Goal: Navigation & Orientation: Find specific page/section

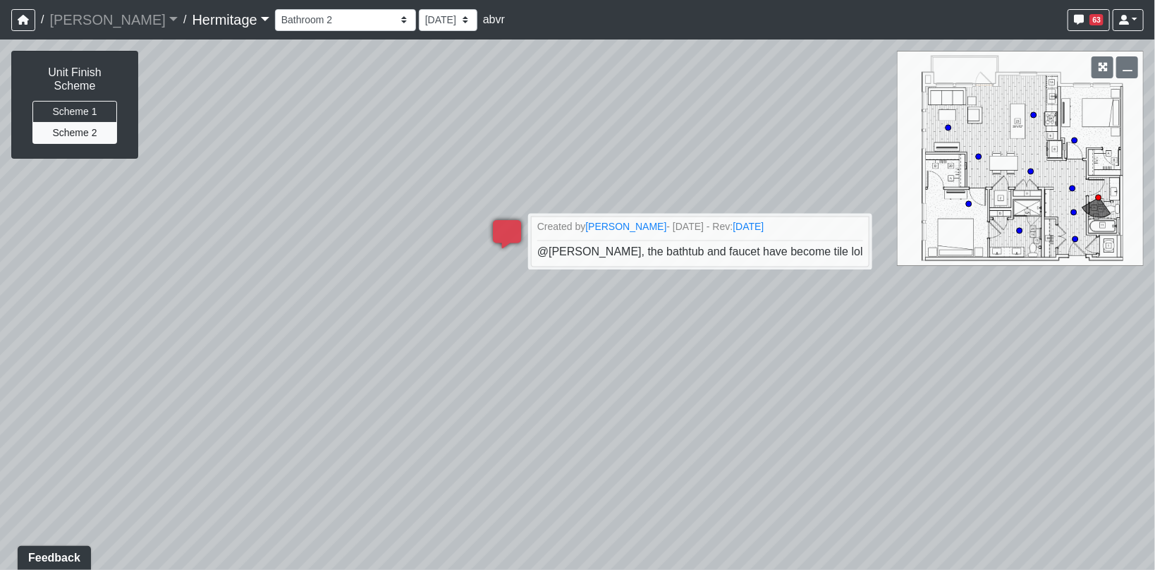
drag, startPoint x: 579, startPoint y: 134, endPoint x: 657, endPoint y: 206, distance: 106.3
click at [657, 206] on div "Loading... Bathroom Hallway Loading... Created by [PERSON_NAME] - [DATE] - Rev:…" at bounding box center [577, 305] width 1155 height 530
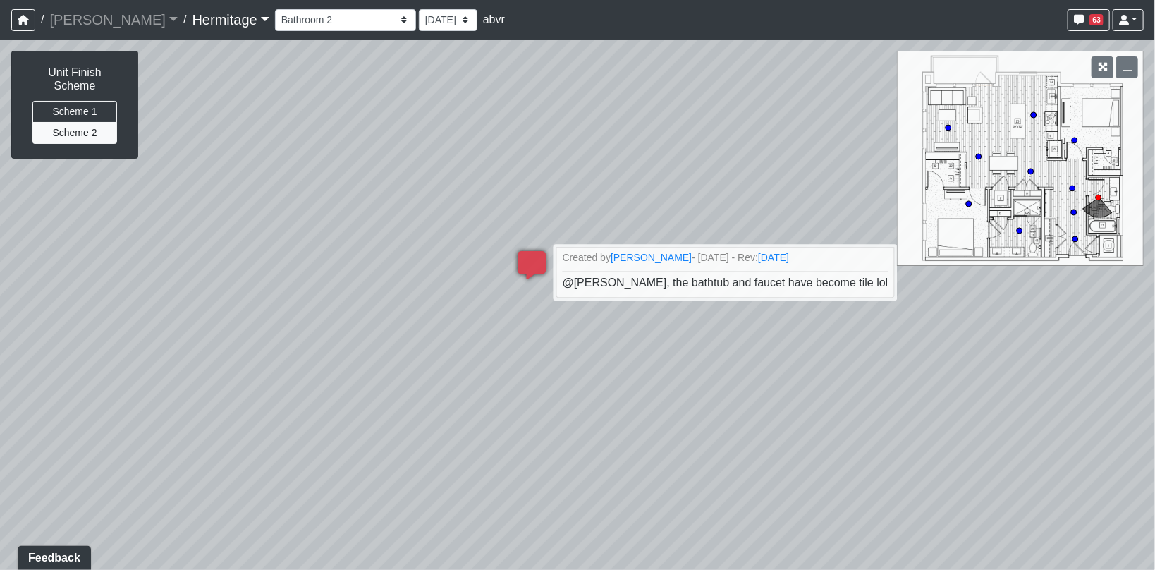
drag, startPoint x: 703, startPoint y: 192, endPoint x: 545, endPoint y: 263, distance: 174.0
click at [584, 253] on div "Loading... Bathroom Hallway Loading... Created by [PERSON_NAME] - [DATE] - Rev:…" at bounding box center [577, 305] width 1155 height 530
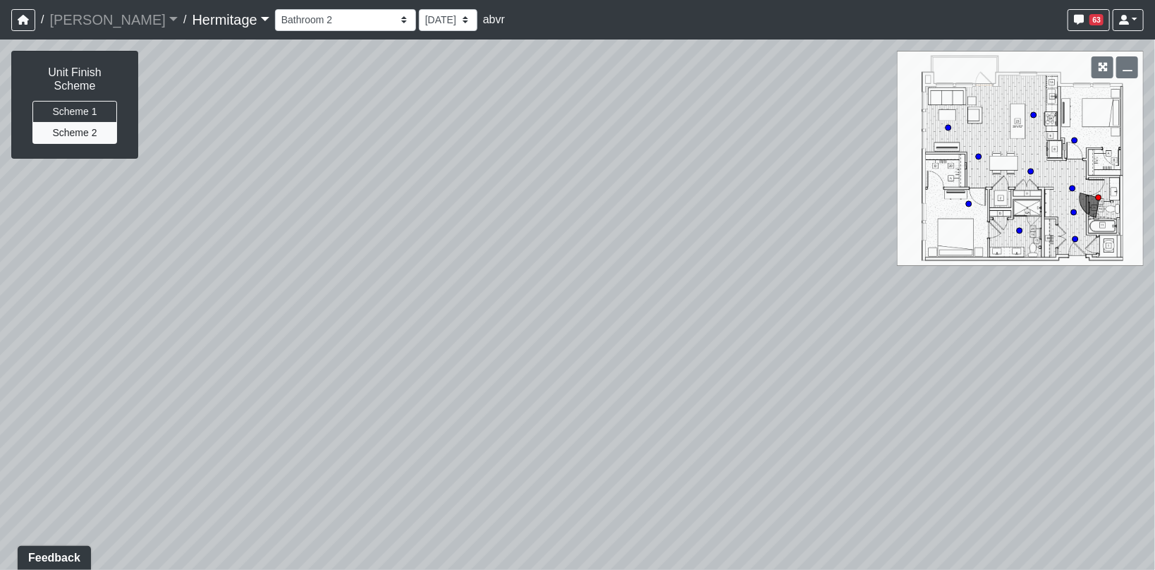
drag, startPoint x: 617, startPoint y: 198, endPoint x: 807, endPoint y: 127, distance: 202.7
click at [741, 152] on div "Loading... Bathroom Hallway Loading... Created by [PERSON_NAME] - [DATE] - Rev:…" at bounding box center [577, 305] width 1155 height 530
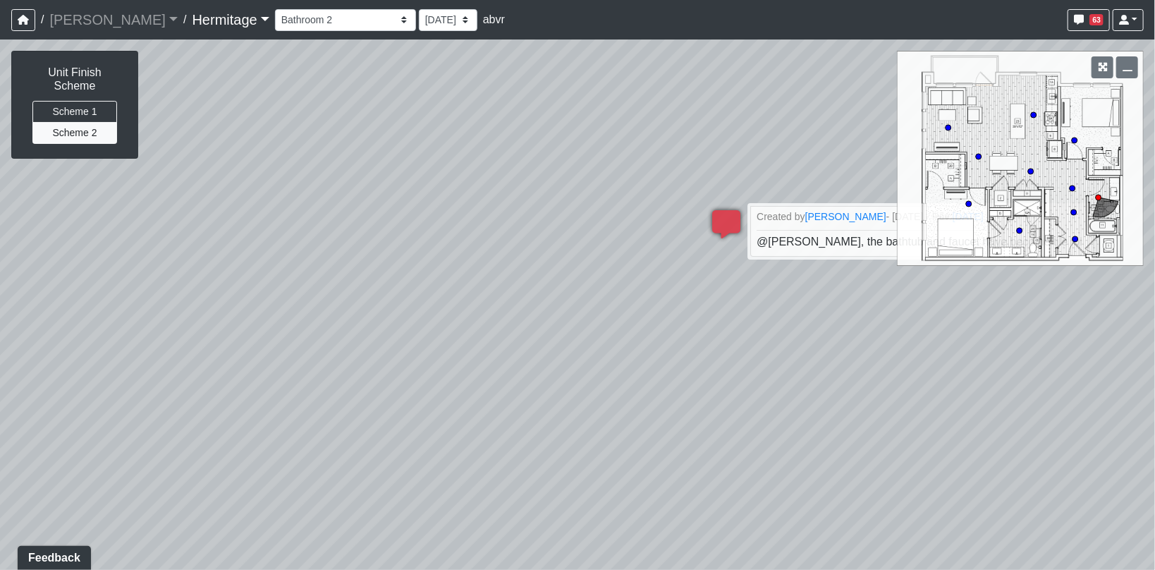
drag, startPoint x: 633, startPoint y: 157, endPoint x: 868, endPoint y: 425, distance: 356.4
click at [813, 379] on div "Loading... Bathroom Hallway Loading... Created by [PERSON_NAME] - [DATE] - Rev:…" at bounding box center [577, 305] width 1155 height 530
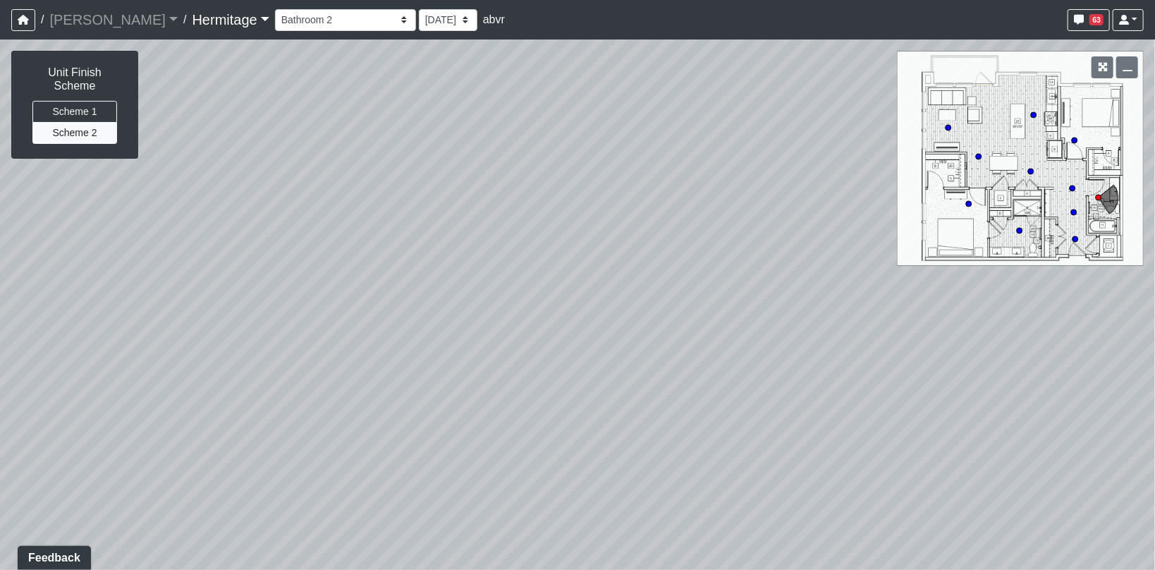
drag, startPoint x: 729, startPoint y: 347, endPoint x: 200, endPoint y: 274, distance: 534.8
click at [365, 294] on div "Loading... Bathroom Hallway Loading... Created by [PERSON_NAME] - [DATE] - Rev:…" at bounding box center [577, 305] width 1155 height 530
drag, startPoint x: 536, startPoint y: 385, endPoint x: 545, endPoint y: 197, distance: 188.6
click at [545, 284] on div "Loading... Bathroom Hallway Loading... Created by [PERSON_NAME] - [DATE] - Rev:…" at bounding box center [577, 305] width 1155 height 530
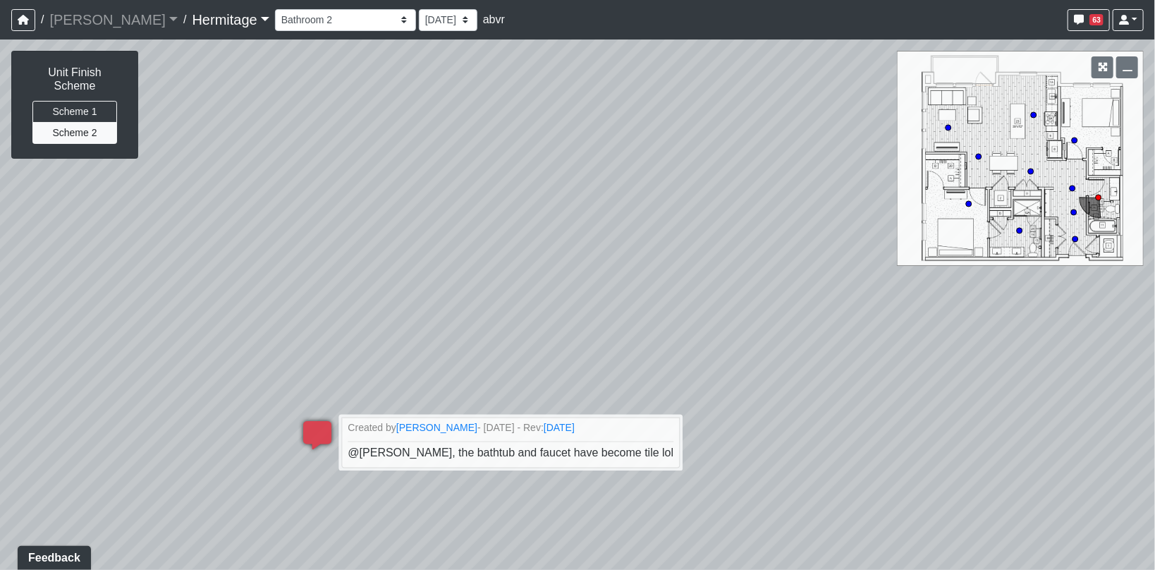
click at [537, 246] on div "Loading... Bathroom Hallway Loading... Created by [PERSON_NAME] - [DATE] - Rev:…" at bounding box center [577, 305] width 1155 height 530
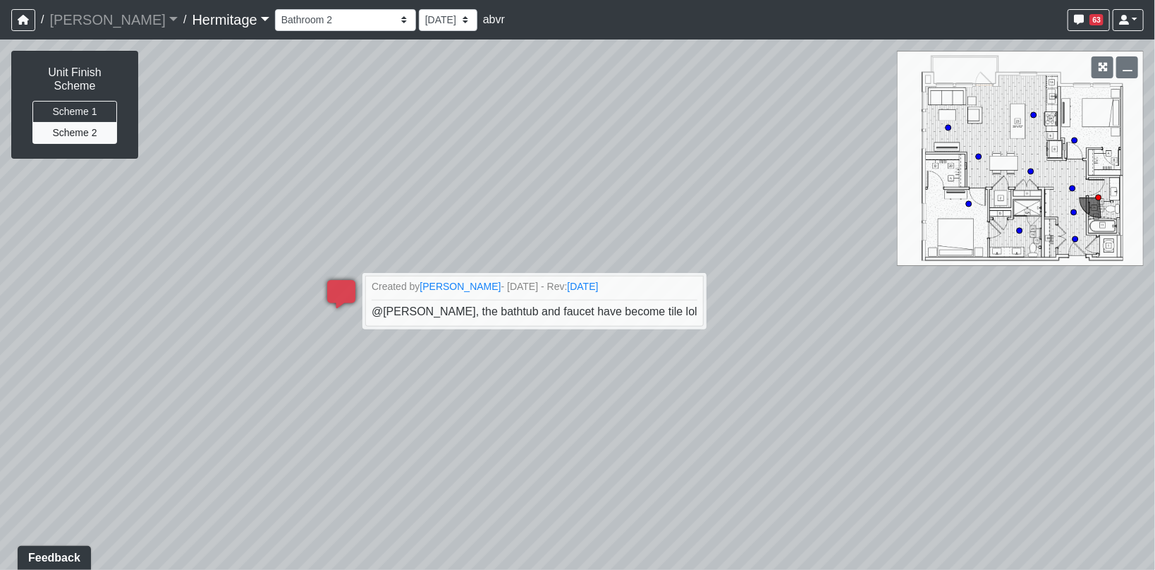
click at [853, 382] on div "Loading... Bathroom Hallway Loading... Created by [PERSON_NAME] - [DATE] - Rev:…" at bounding box center [577, 305] width 1155 height 530
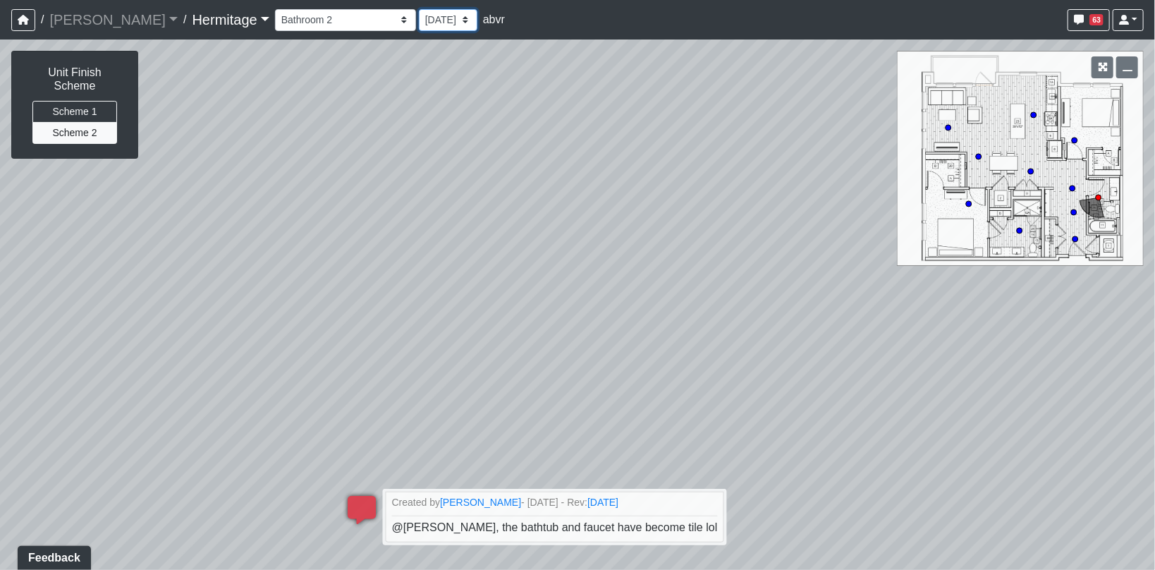
click at [419, 20] on select "[DATE] [DATE] [DATE] [DATE] [DATE] [DATE] [DATE] [DATE] [DATE] [DATE] [DATE] [D…" at bounding box center [448, 20] width 59 height 22
click at [1081, 20] on icon "button" at bounding box center [1079, 20] width 10 height 10
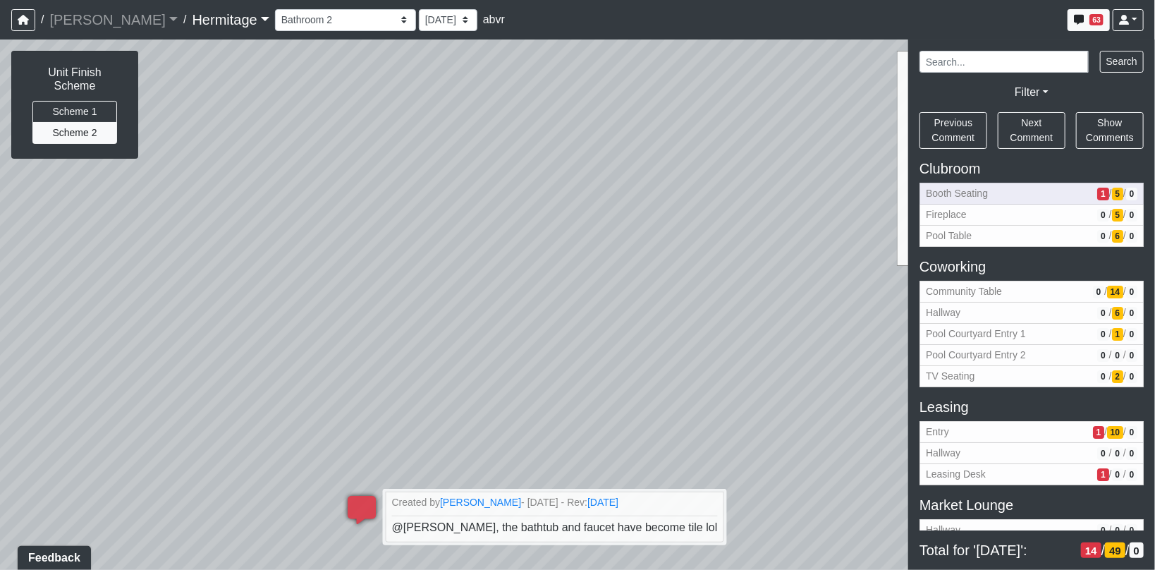
click at [1014, 196] on span "Booth Seating" at bounding box center [1009, 193] width 166 height 15
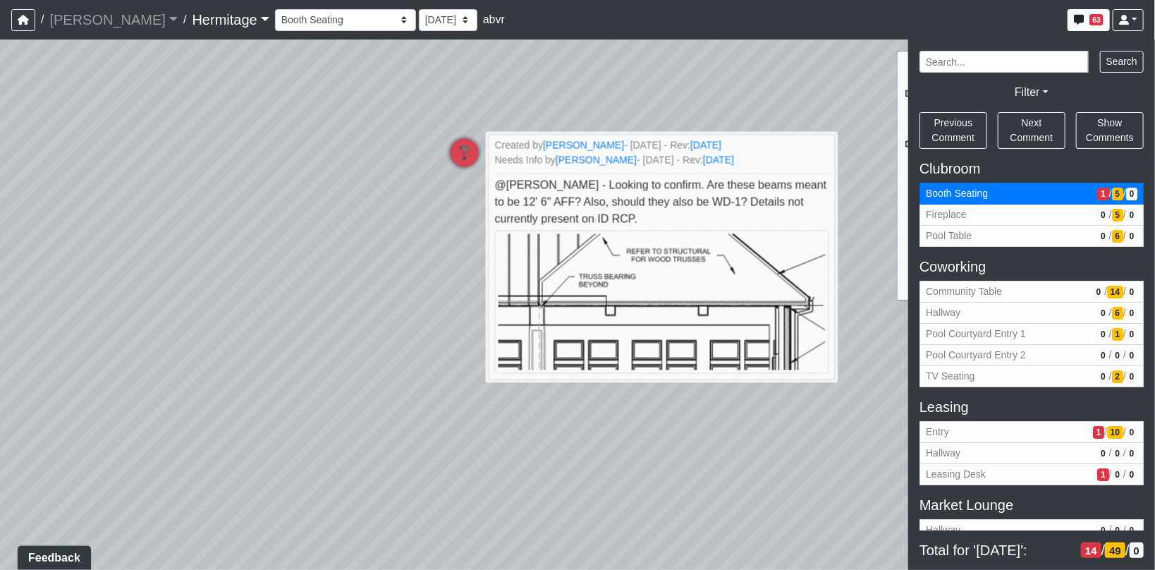
drag, startPoint x: 248, startPoint y: 284, endPoint x: 838, endPoint y: 61, distance: 631.1
click at [672, 109] on div "Loading... Bathroom Hallway Loading... Created by [PERSON_NAME] - [DATE] - Rev:…" at bounding box center [577, 305] width 1155 height 530
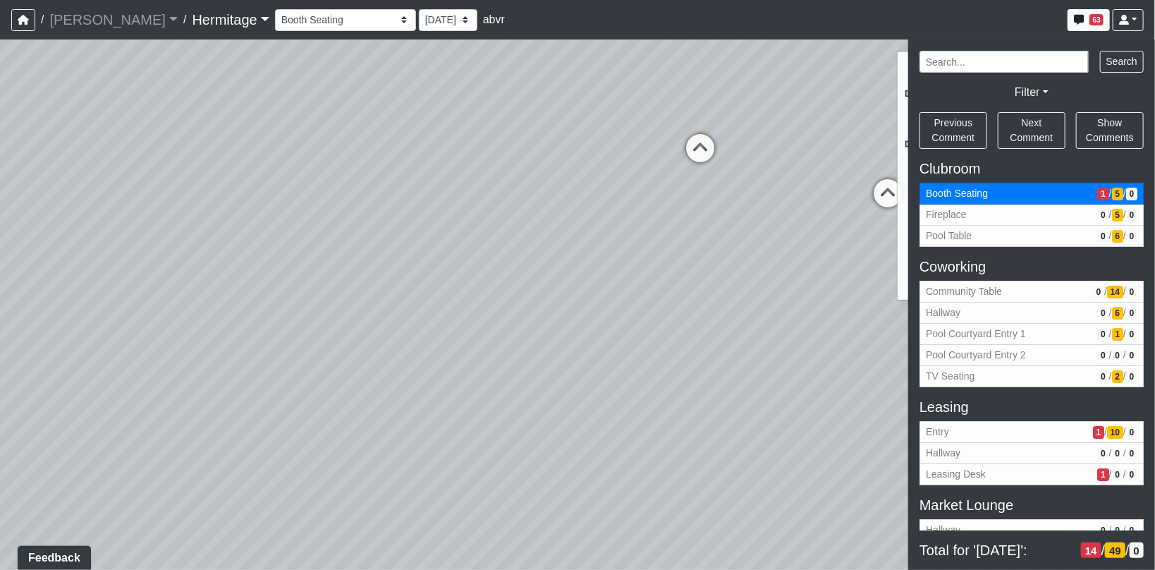
drag, startPoint x: 529, startPoint y: 260, endPoint x: 208, endPoint y: 466, distance: 381.4
click at [396, 358] on div "Loading... Bathroom Hallway Loading... Created by [PERSON_NAME] - [DATE] - Rev:…" at bounding box center [577, 305] width 1155 height 530
drag, startPoint x: 677, startPoint y: 418, endPoint x: 310, endPoint y: 340, distance: 375.6
click at [412, 348] on div "Loading... Bathroom Hallway Loading... Created by [PERSON_NAME] - [DATE] - Rev:…" at bounding box center [577, 305] width 1155 height 530
drag, startPoint x: 308, startPoint y: 380, endPoint x: 526, endPoint y: 396, distance: 217.9
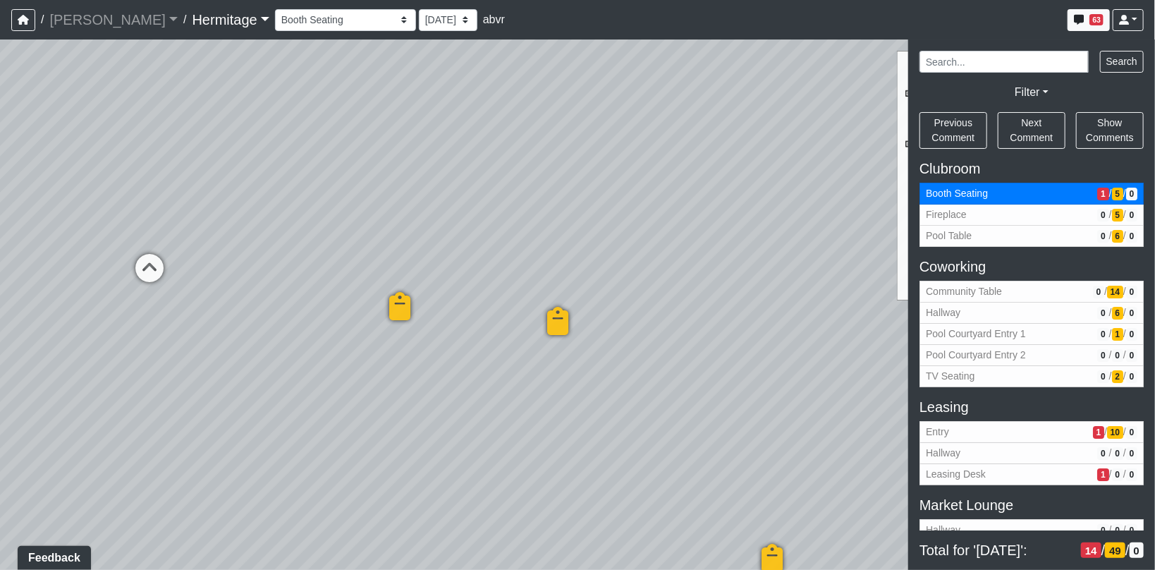
click at [405, 389] on div "Loading... Bathroom Hallway Loading... Created by [PERSON_NAME] - [DATE] - Rev:…" at bounding box center [577, 305] width 1155 height 530
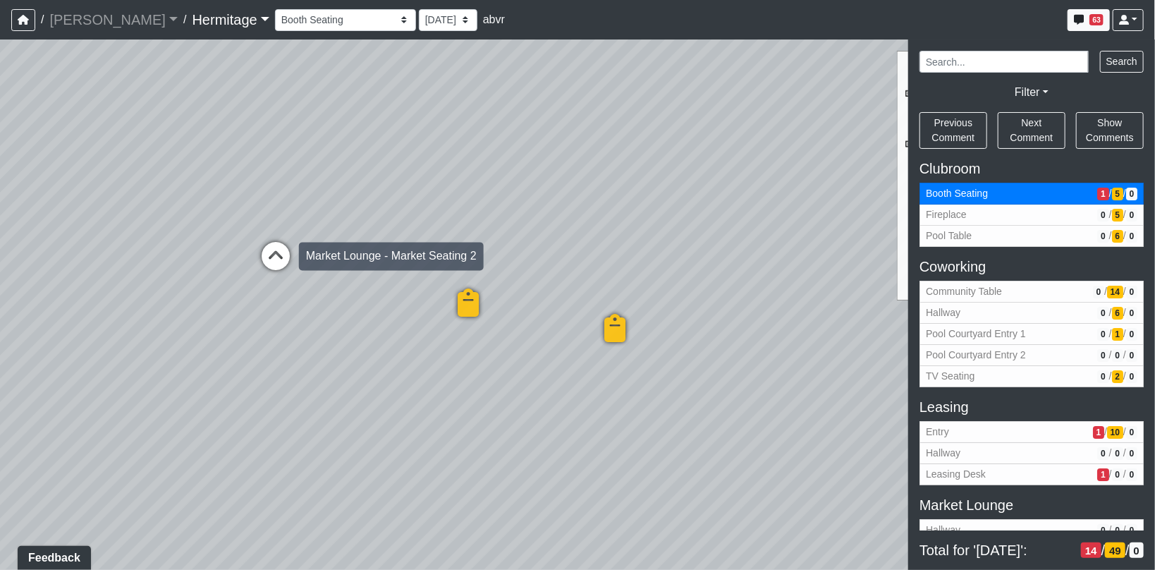
click at [264, 260] on icon at bounding box center [276, 263] width 42 height 42
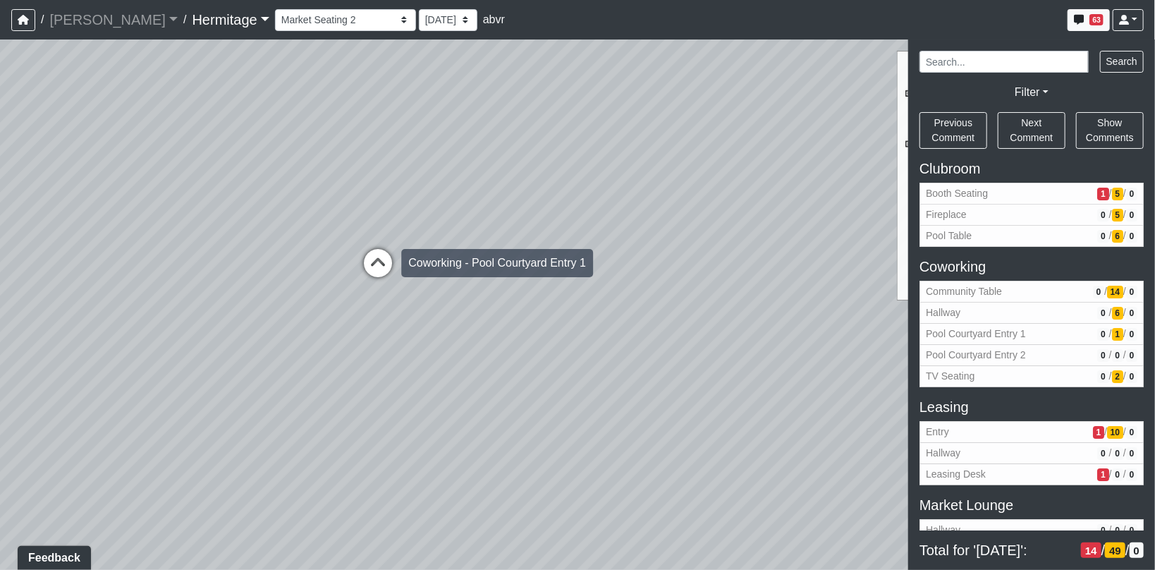
click at [372, 262] on icon at bounding box center [378, 270] width 42 height 42
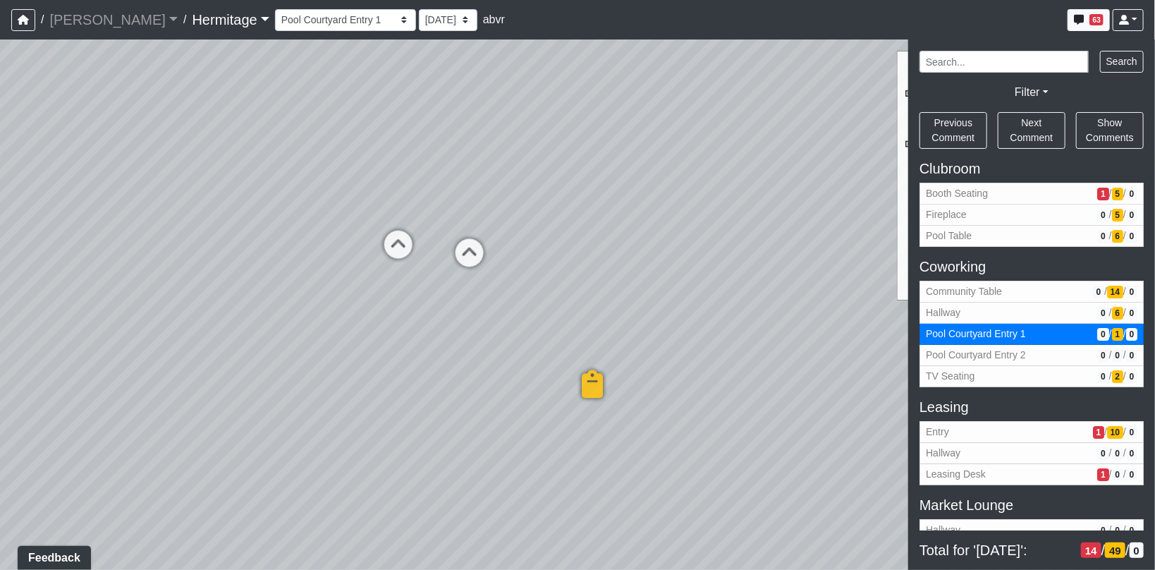
drag, startPoint x: 325, startPoint y: 267, endPoint x: 595, endPoint y: 303, distance: 272.6
click at [457, 280] on div "Loading... Bathroom Hallway Loading... Created by [PERSON_NAME] - [DATE] - Rev:…" at bounding box center [577, 305] width 1155 height 530
click at [494, 295] on icon at bounding box center [503, 312] width 42 height 42
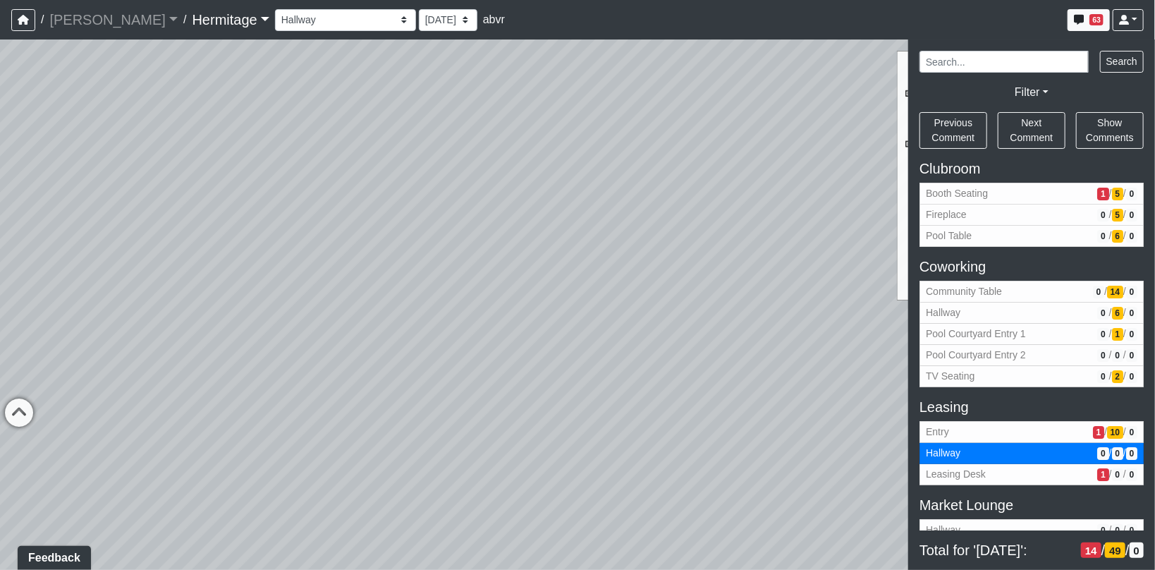
click at [497, 340] on div "Loading... Bathroom Hallway Loading... Created by [PERSON_NAME] - [DATE] - Rev:…" at bounding box center [577, 305] width 1155 height 530
click at [621, 290] on icon at bounding box center [614, 305] width 42 height 42
select select "oy93aZKNaQrBWGxb9eKMoQ"
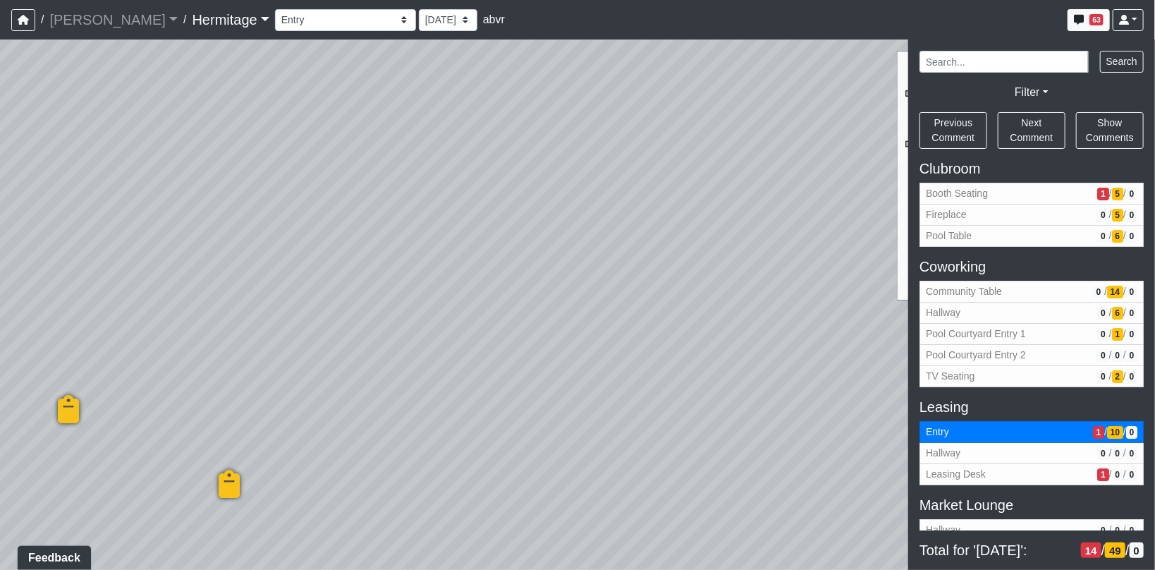
drag, startPoint x: 797, startPoint y: 309, endPoint x: 377, endPoint y: 304, distance: 419.7
click at [528, 308] on div "Loading... Bathroom Hallway Loading... Created by [PERSON_NAME] - [DATE] - Rev:…" at bounding box center [577, 305] width 1155 height 530
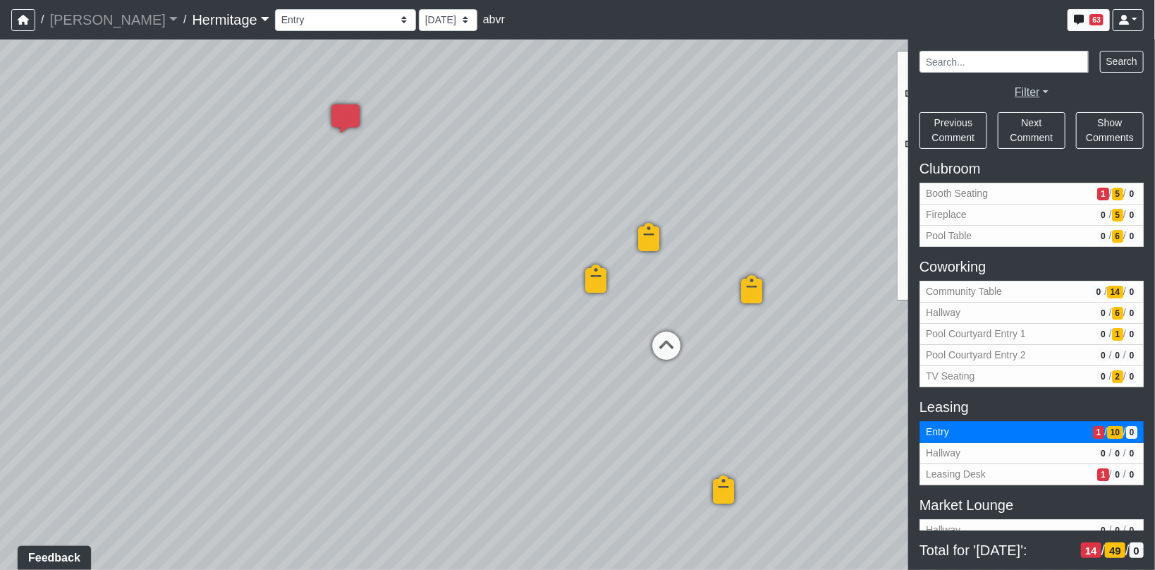
click at [1045, 90] on link "Filter" at bounding box center [1032, 92] width 34 height 12
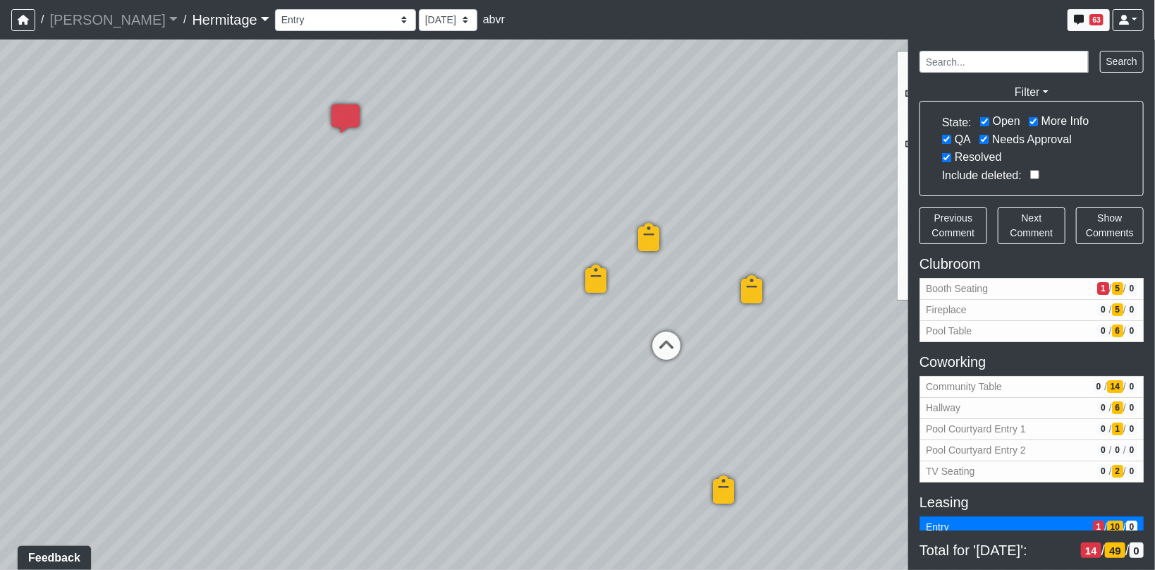
drag, startPoint x: 1050, startPoint y: 122, endPoint x: 1043, endPoint y: 128, distance: 9.0
click at [1050, 122] on label "More Info" at bounding box center [1066, 121] width 48 height 17
click at [1038, 122] on input "More Info" at bounding box center [1033, 121] width 9 height 9
checkbox input "false"
select select "oy93aZKNaQrBWGxb9eKMoQ"
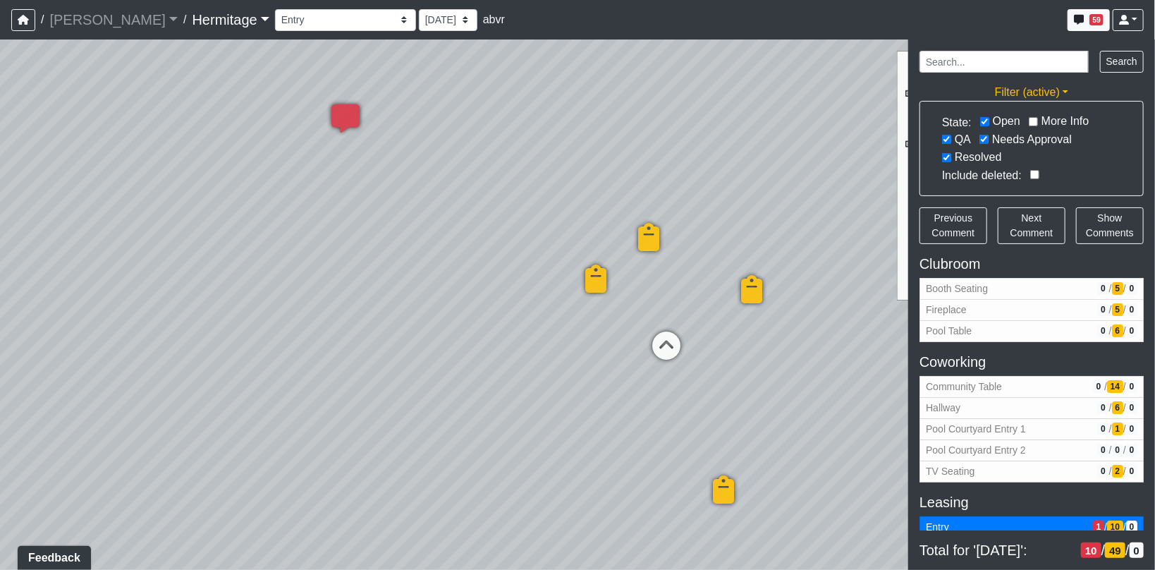
click at [1016, 130] on form "State: Open More Info QA Needs Approval Resolved" at bounding box center [1031, 140] width 179 height 54
click at [1009, 140] on label "Needs Approval" at bounding box center [1032, 139] width 80 height 17
click at [989, 140] on input "Needs Approval" at bounding box center [984, 139] width 9 height 9
checkbox input "false"
select select "oy93aZKNaQrBWGxb9eKMoQ"
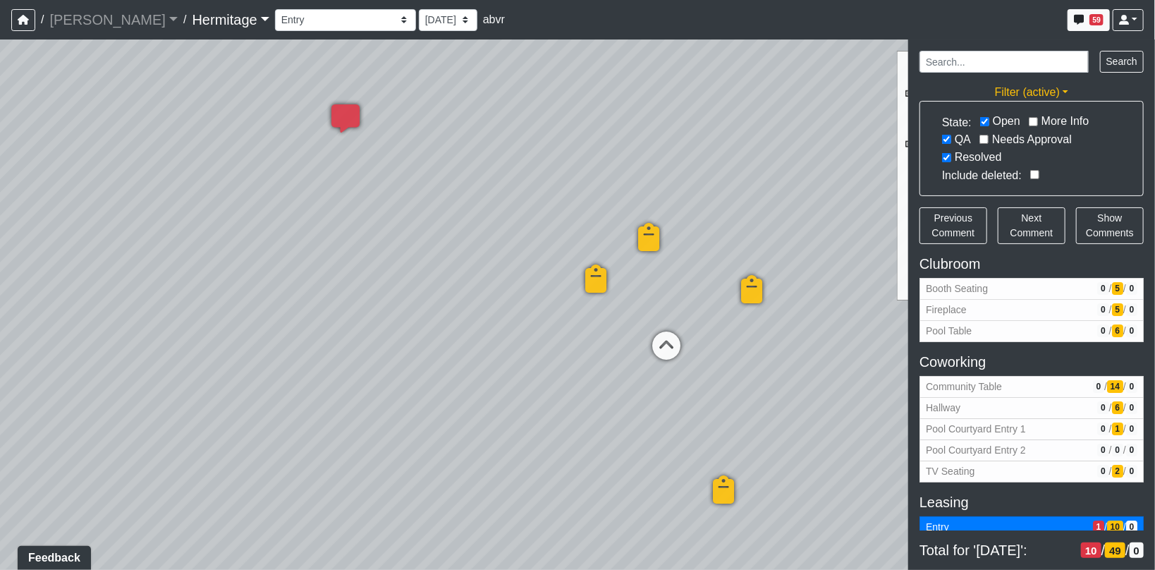
click at [957, 138] on label "QA" at bounding box center [963, 139] width 16 height 17
click at [952, 138] on input "QA" at bounding box center [946, 139] width 9 height 9
checkbox input "false"
select select "oy93aZKNaQrBWGxb9eKMoQ"
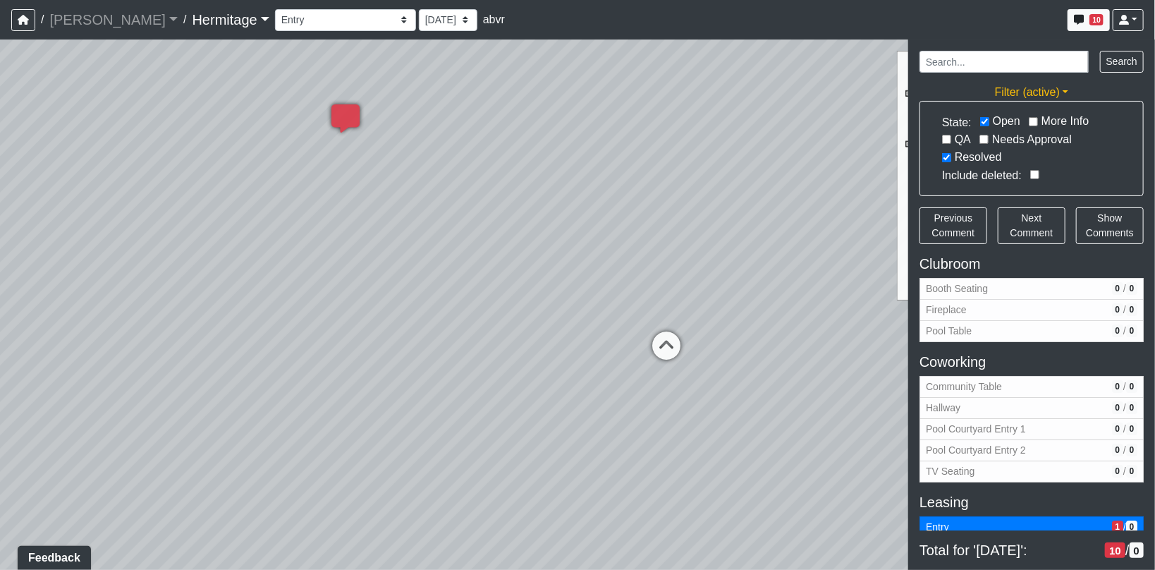
click at [958, 152] on label "Resolved" at bounding box center [978, 157] width 47 height 17
click at [952, 153] on input "Resolved" at bounding box center [946, 157] width 9 height 9
checkbox input "false"
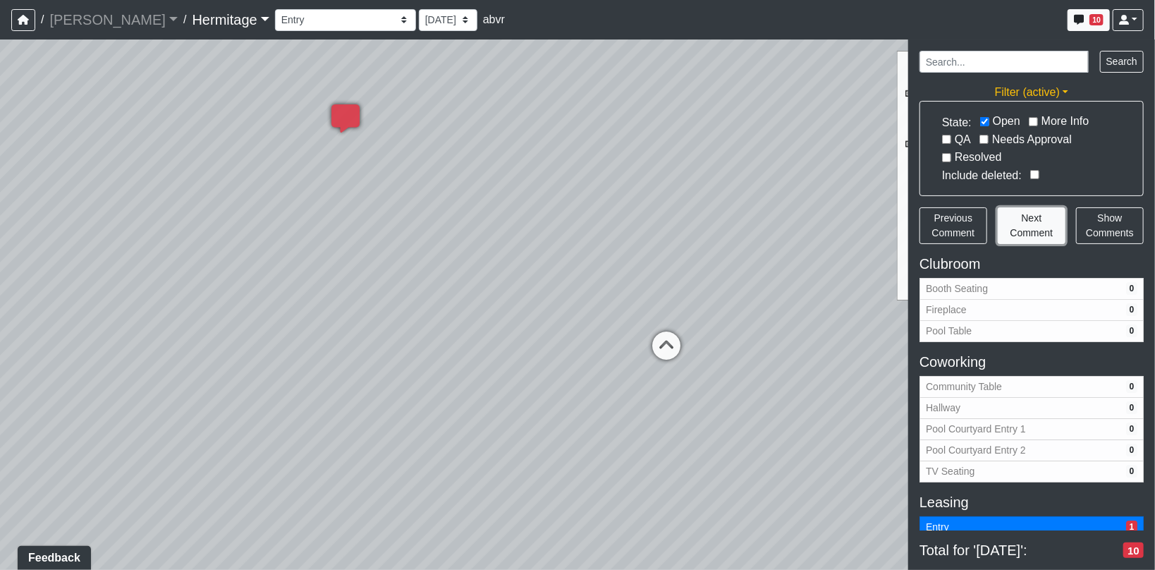
click at [1026, 226] on span "Next Comment" at bounding box center [1032, 225] width 43 height 26
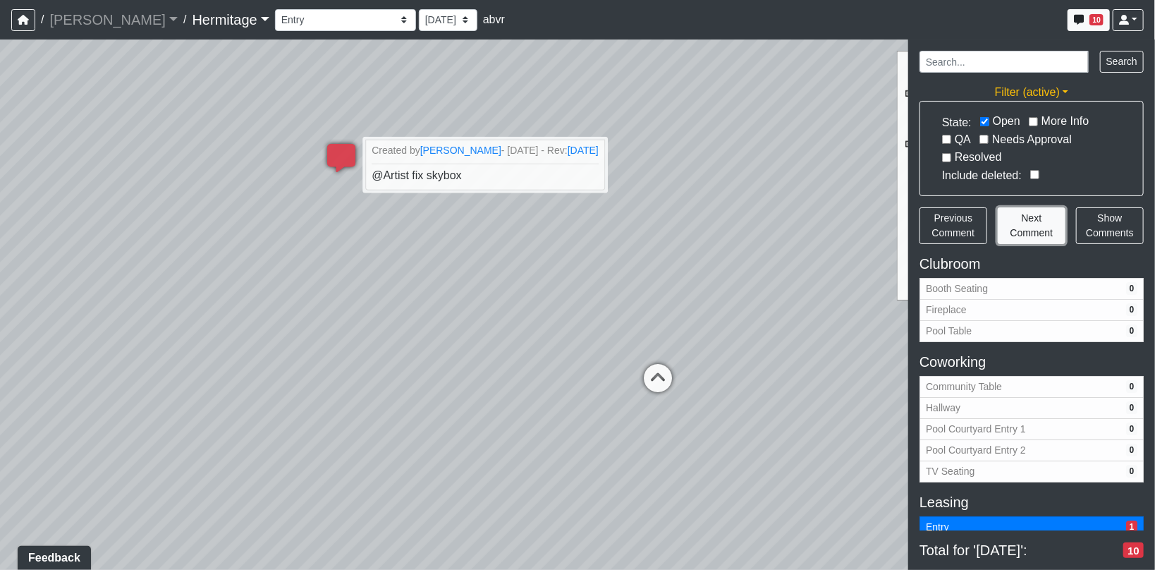
click at [1026, 226] on span "Next Comment" at bounding box center [1032, 225] width 43 height 26
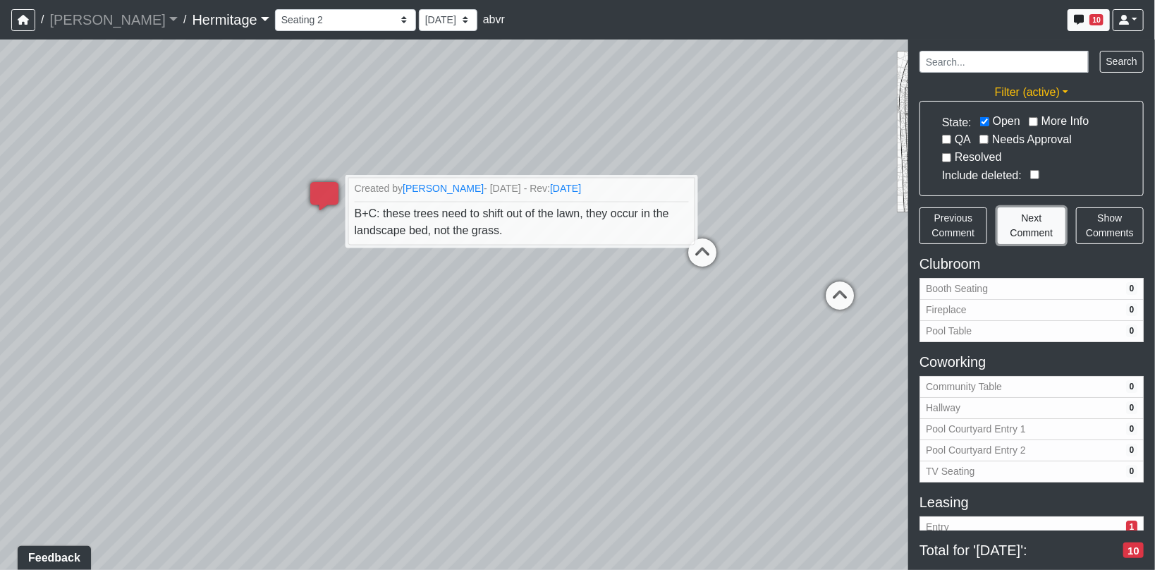
click at [1026, 226] on span "Next Comment" at bounding box center [1032, 225] width 43 height 26
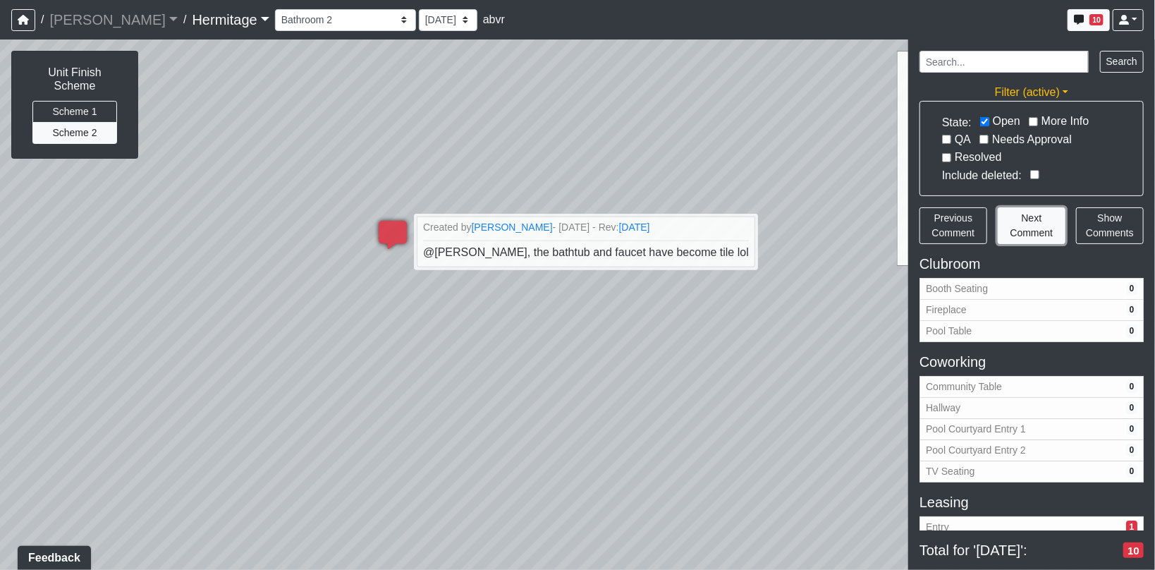
click at [1026, 226] on span "Next Comment" at bounding box center [1032, 225] width 43 height 26
click at [1040, 213] on span "Next Comment" at bounding box center [1032, 225] width 43 height 26
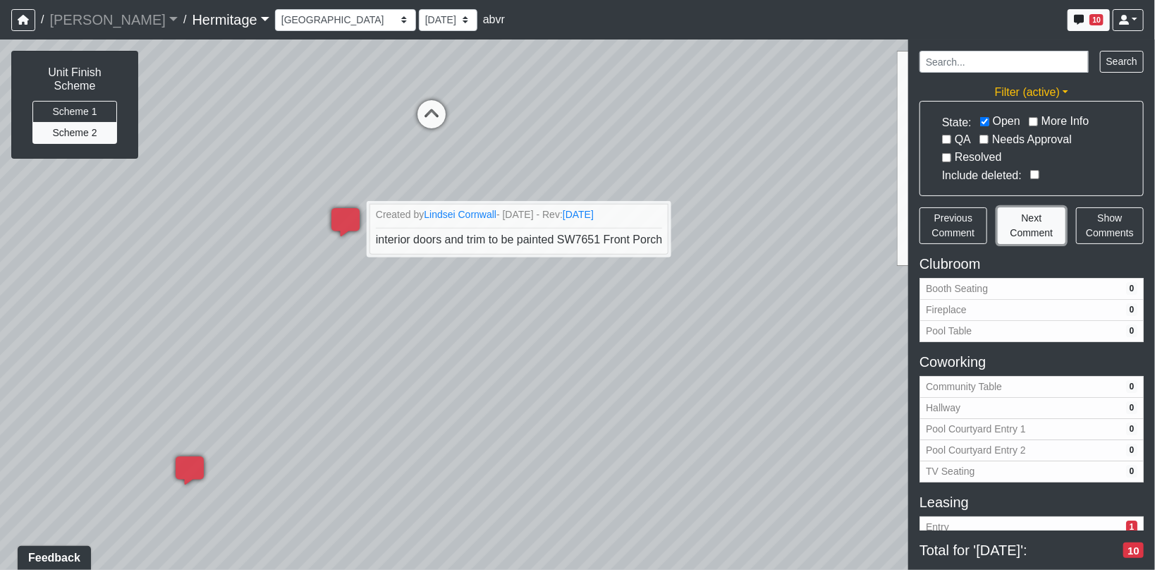
click at [1040, 213] on span "Next Comment" at bounding box center [1032, 225] width 43 height 26
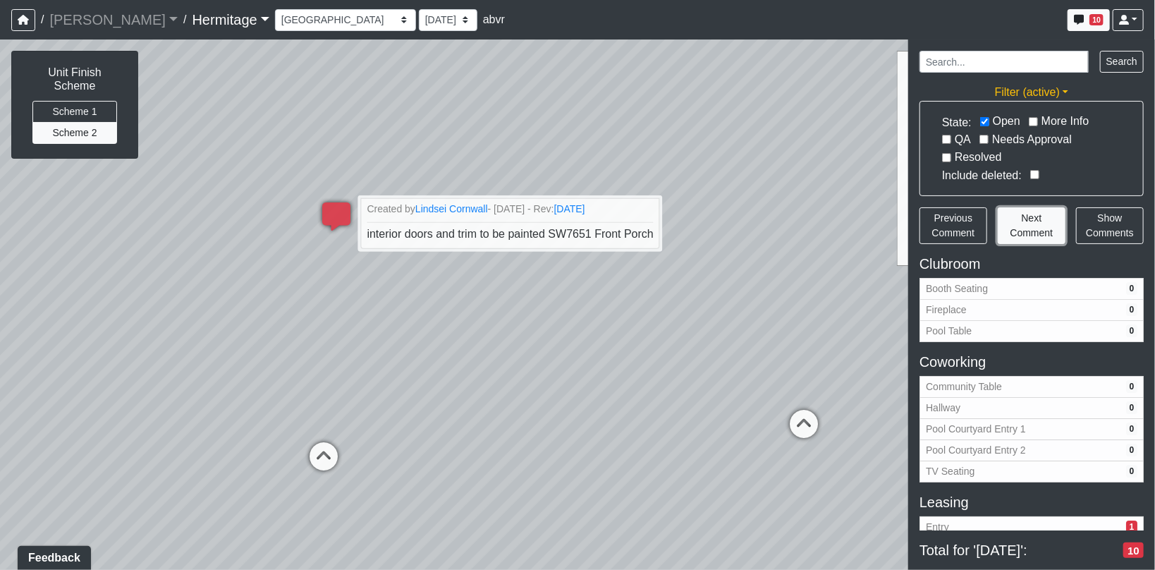
click at [1040, 213] on span "Next Comment" at bounding box center [1032, 225] width 43 height 26
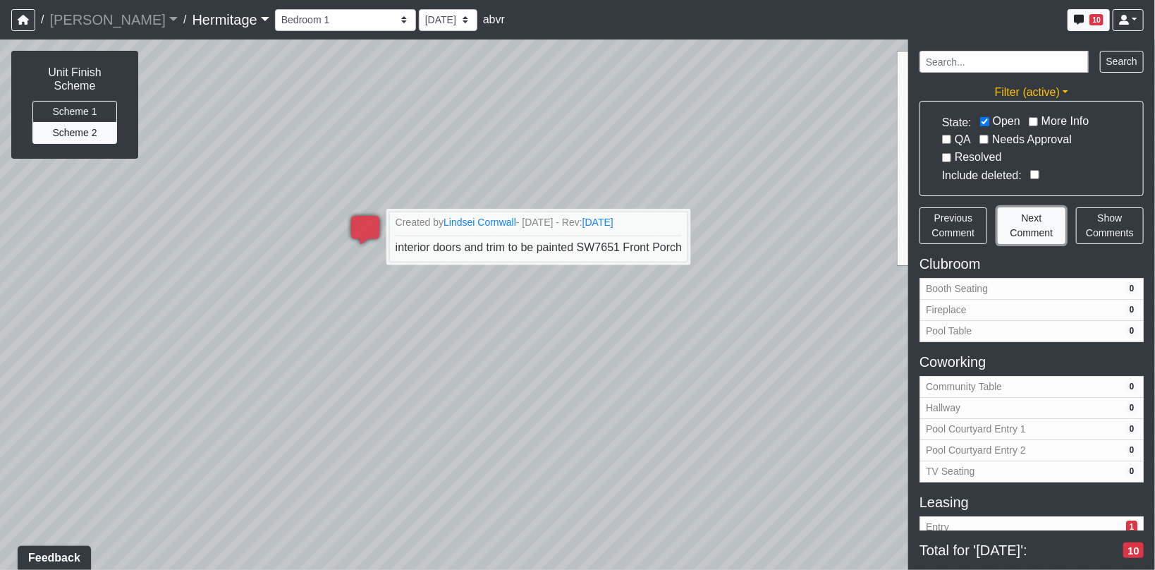
click at [1040, 213] on span "Next Comment" at bounding box center [1032, 225] width 43 height 26
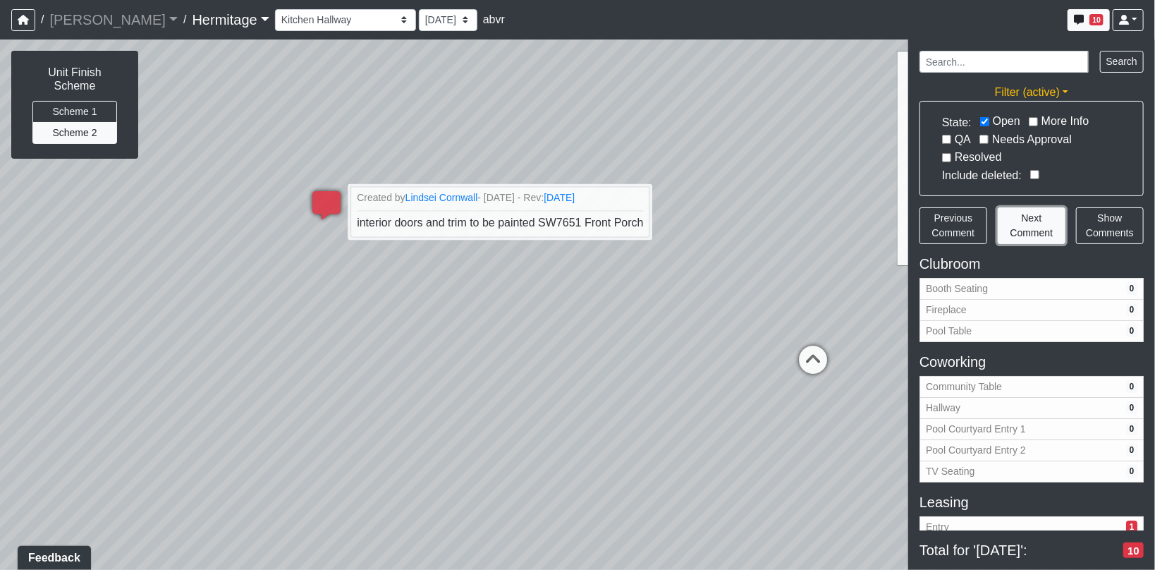
click at [1040, 213] on span "Next Comment" at bounding box center [1032, 225] width 43 height 26
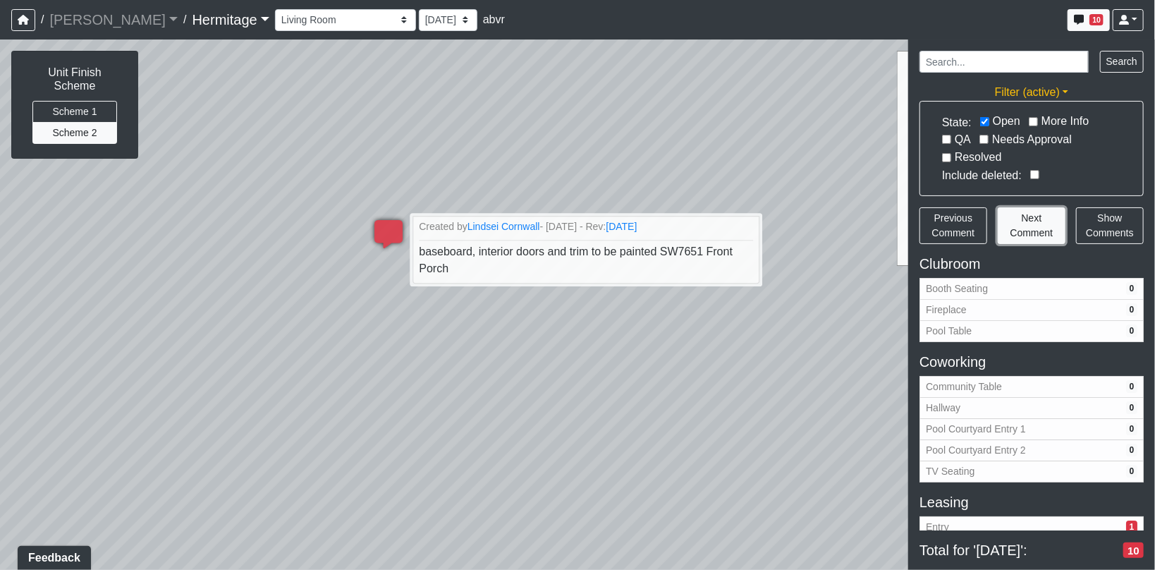
click at [1040, 213] on span "Next Comment" at bounding box center [1032, 225] width 43 height 26
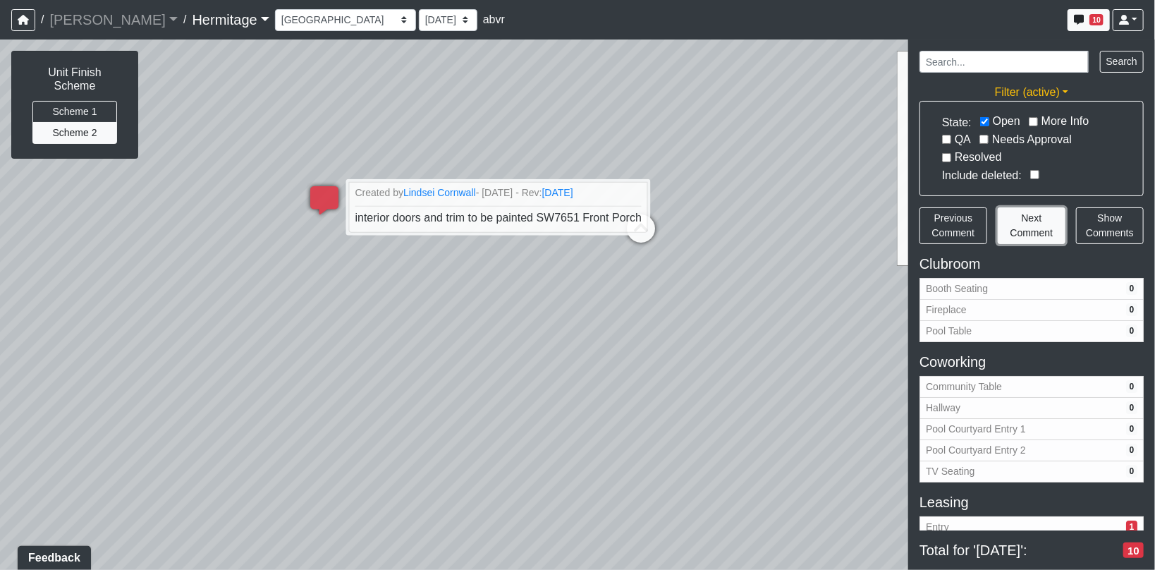
click at [1040, 213] on span "Next Comment" at bounding box center [1032, 225] width 43 height 26
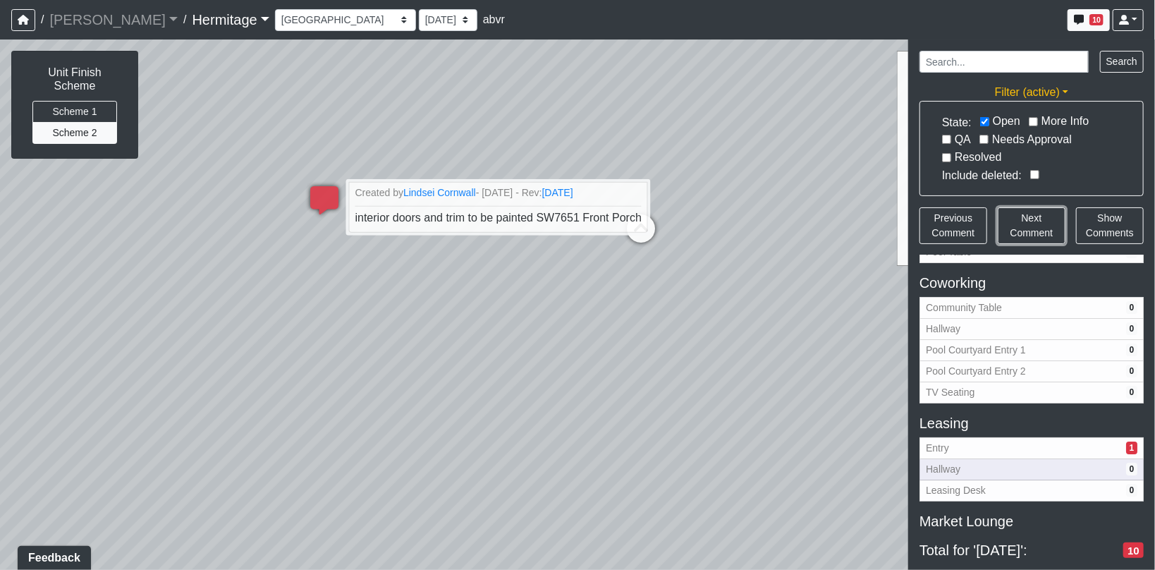
scroll to position [113, 0]
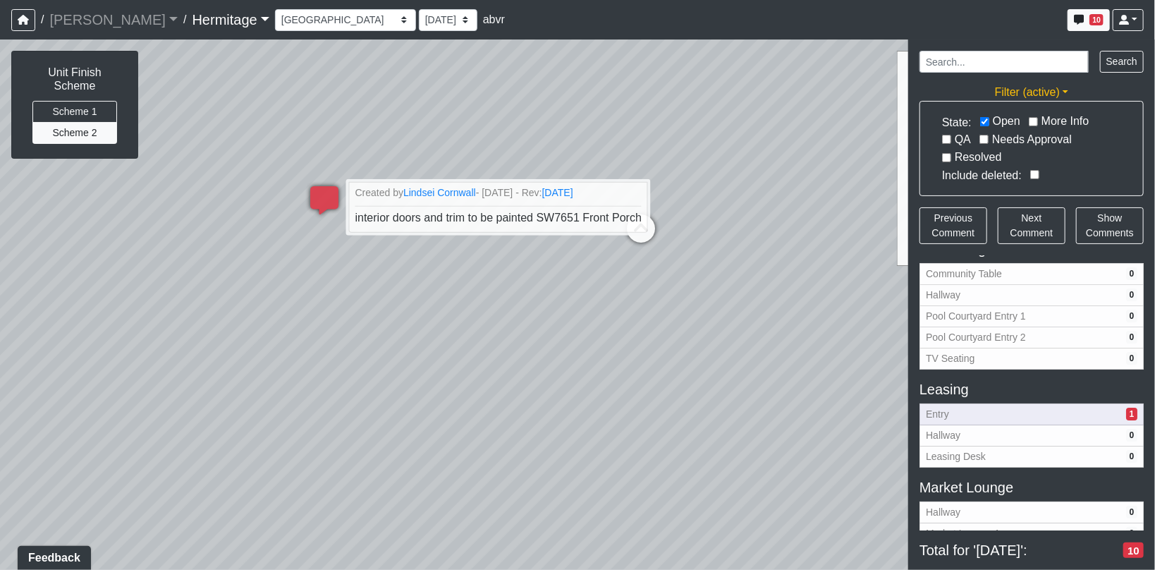
click at [1026, 413] on span "Entry" at bounding box center [1023, 414] width 195 height 15
select select "oy93aZKNaQrBWGxb9eKMoQ"
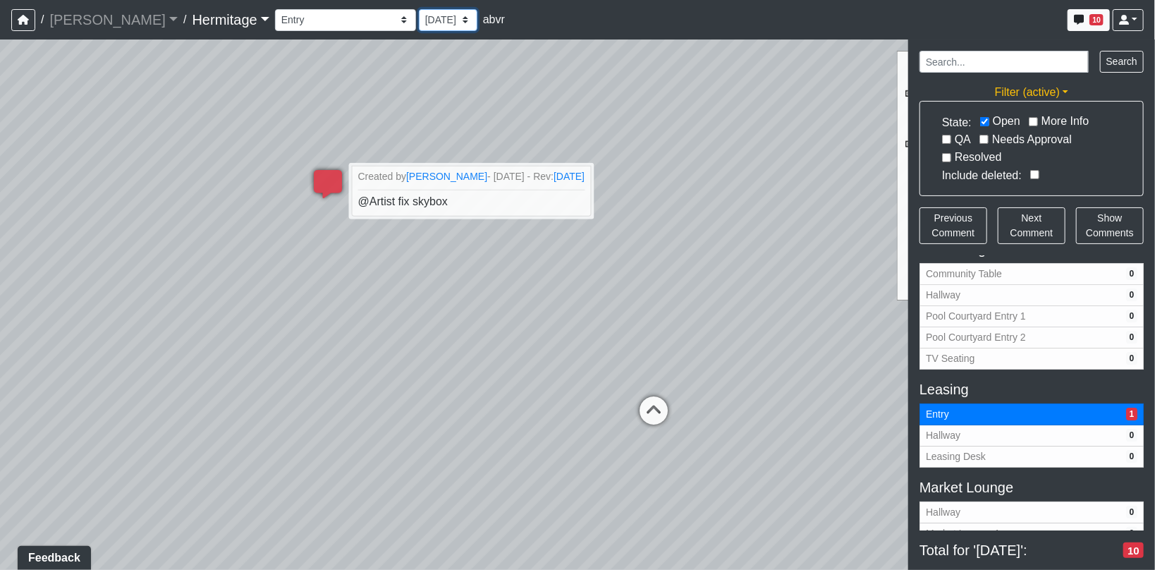
click at [419, 23] on select "[DATE] [DATE] [DATE] [DATE] [DATE] [DATE] [DATE] [DATE] [DATE] [DATE] [DATE] [D…" at bounding box center [448, 20] width 59 height 22
select select "rPEPz2qPq6xi75BbTbo4SG"
click at [419, 9] on select "[DATE] [DATE] [DATE] [DATE] [DATE] [DATE] [DATE] [DATE] [DATE] [DATE] [DATE] [D…" at bounding box center [448, 20] width 59 height 22
select select "oy93aZKNaQrBWGxb9eKMoQ"
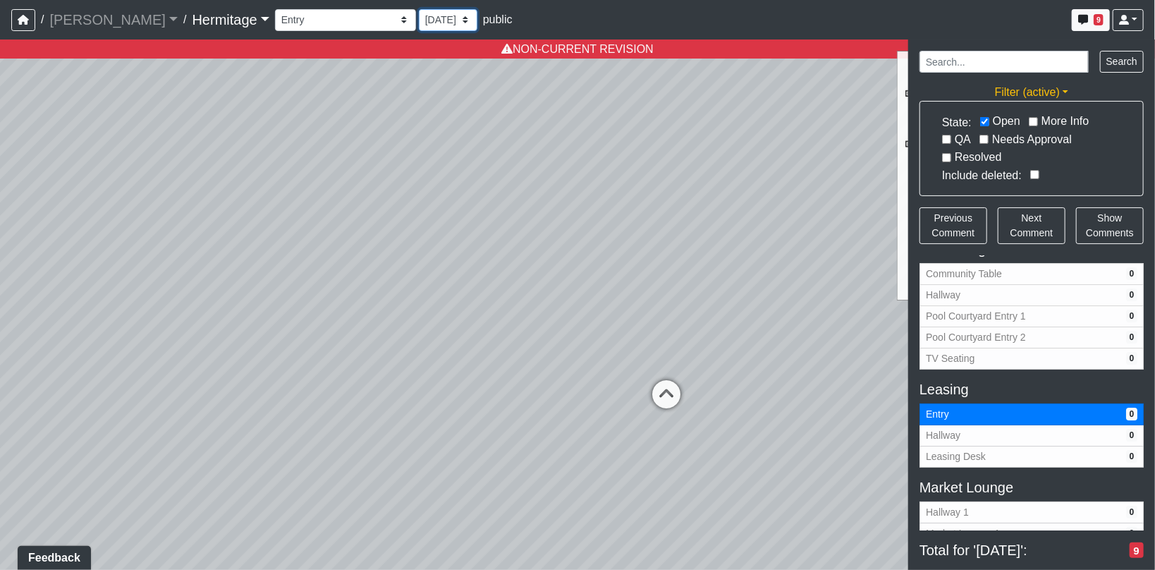
click at [419, 25] on select "[DATE] [DATE] [DATE] [DATE] [DATE] [DATE] [DATE] [DATE] [DATE] [DATE] [DATE] [D…" at bounding box center [448, 20] width 59 height 22
select select "my3sfuNjL3qmDnGRZqooMJ"
click at [419, 9] on select "[DATE] [DATE] [DATE] [DATE] [DATE] [DATE] [DATE] [DATE] [DATE] [DATE] [DATE] [D…" at bounding box center [448, 20] width 59 height 22
select select "oy93aZKNaQrBWGxb9eKMoQ"
click at [419, 23] on select "[DATE] [DATE] [DATE] [DATE] [DATE] [DATE] [DATE] [DATE] [DATE] [DATE] [DATE] [D…" at bounding box center [448, 20] width 59 height 22
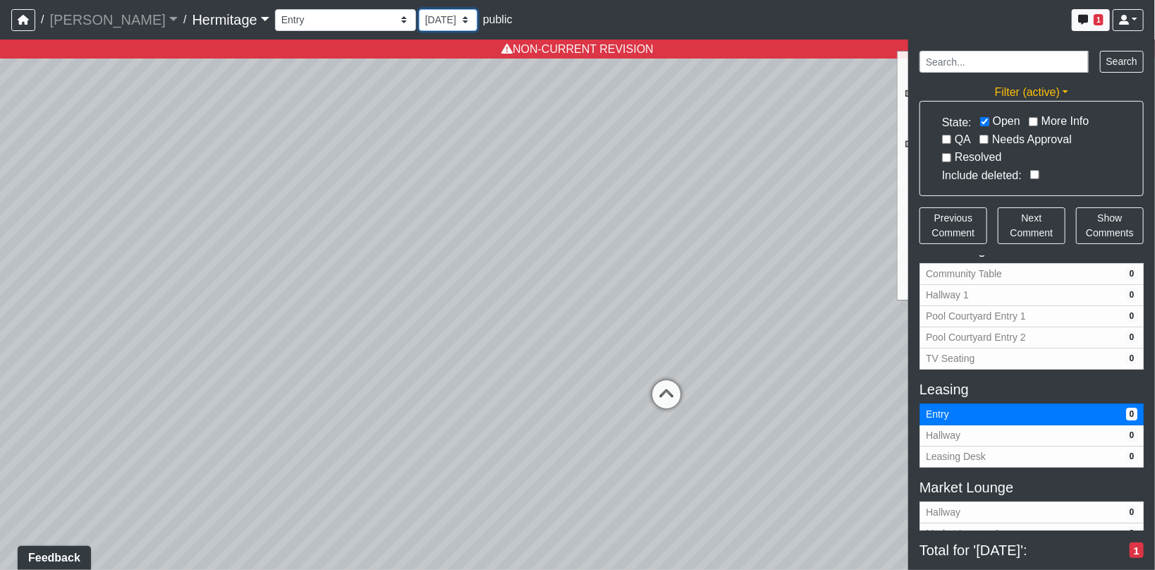
select select "rPEPz2qPq6xi75BbTbo4SG"
click at [419, 9] on select "[DATE] [DATE] [DATE] [DATE] [DATE] [DATE] [DATE] [DATE] [DATE] [DATE] [DATE] [D…" at bounding box center [448, 20] width 59 height 22
select select "oy93aZKNaQrBWGxb9eKMoQ"
click at [419, 29] on select "[DATE] [DATE] [DATE] [DATE] [DATE] [DATE] [DATE] [DATE] [DATE] [DATE] [DATE] [D…" at bounding box center [448, 20] width 59 height 22
select select "kRKKJeE7hADRhh4VkANwnV"
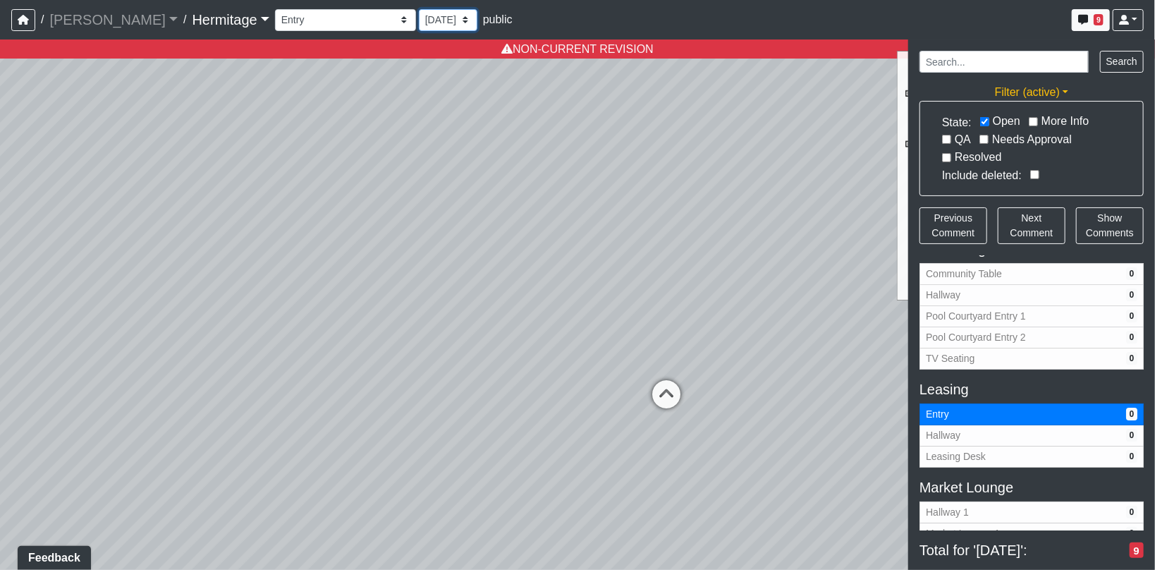
click at [419, 9] on select "[DATE] [DATE] [DATE] [DATE] [DATE] [DATE] [DATE] [DATE] [DATE] [DATE] [DATE] [D…" at bounding box center [448, 20] width 59 height 22
select select "oy93aZKNaQrBWGxb9eKMoQ"
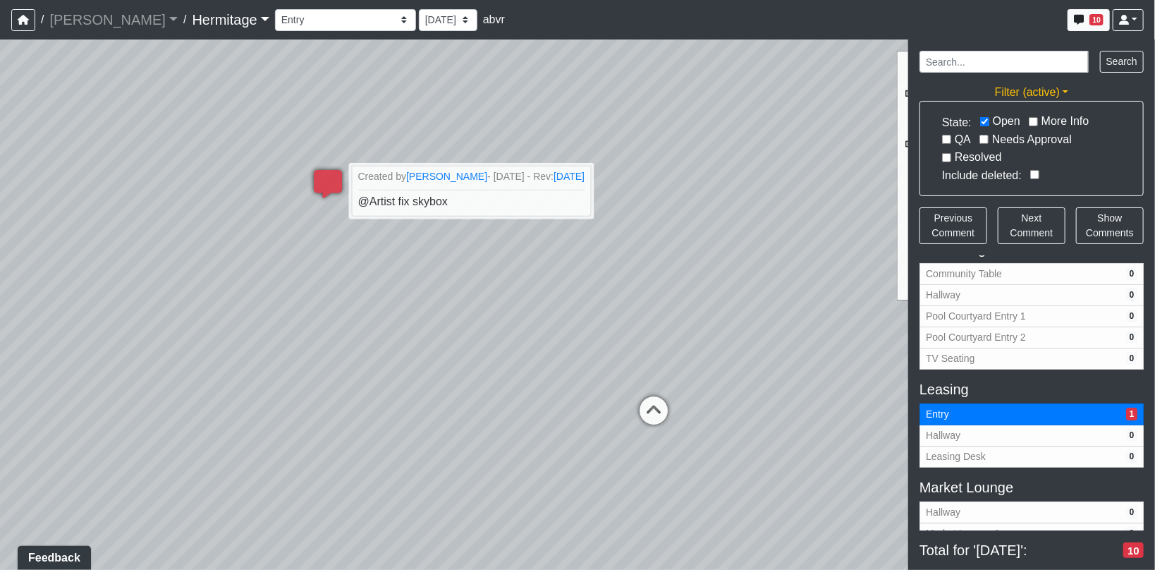
click at [389, 32] on div "Booth Seating Fireplace Pool Table Community Table Hallway Pool Courtyard Entry…" at bounding box center [709, 20] width 869 height 28
click at [419, 21] on select "[DATE] [DATE] [DATE] [DATE] [DATE] [DATE] [DATE] [DATE] [DATE] [DATE] [DATE] [D…" at bounding box center [448, 20] width 59 height 22
select select "rPEPz2qPq6xi75BbTbo4SG"
click at [419, 9] on select "[DATE] [DATE] [DATE] [DATE] [DATE] [DATE] [DATE] [DATE] [DATE] [DATE] [DATE] [D…" at bounding box center [448, 20] width 59 height 22
select select "oy93aZKNaQrBWGxb9eKMoQ"
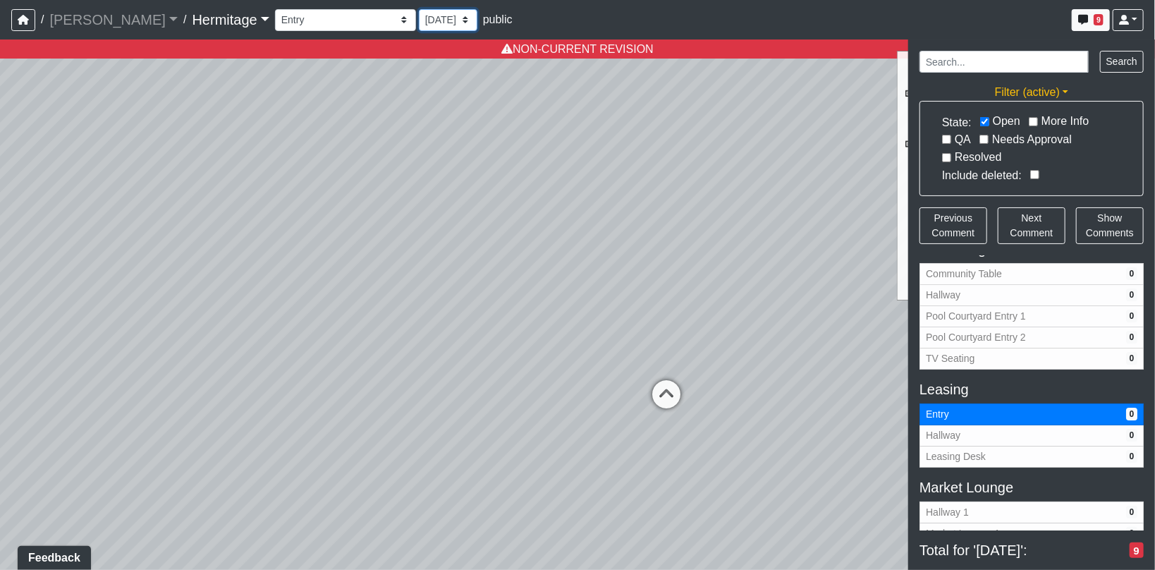
click at [419, 17] on select "[DATE] [DATE] [DATE] [DATE] [DATE] [DATE] [DATE] [DATE] [DATE] [DATE] [DATE] [D…" at bounding box center [448, 20] width 59 height 22
select select "kRKKJeE7hADRhh4VkANwnV"
click at [419, 9] on select "[DATE] [DATE] [DATE] [DATE] [DATE] [DATE] [DATE] [DATE] [DATE] [DATE] [DATE] [D…" at bounding box center [448, 20] width 59 height 22
select select "oy93aZKNaQrBWGxb9eKMoQ"
